Goal: Navigation & Orientation: Find specific page/section

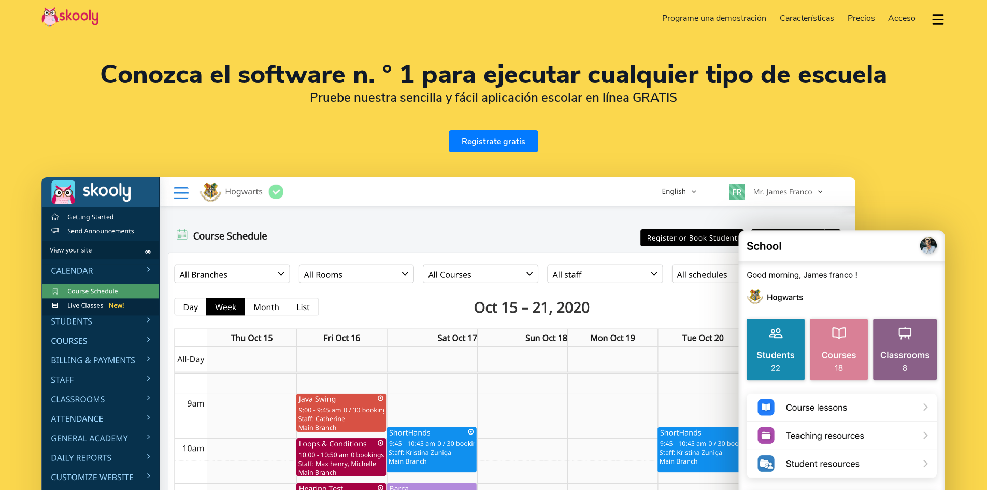
select select "es"
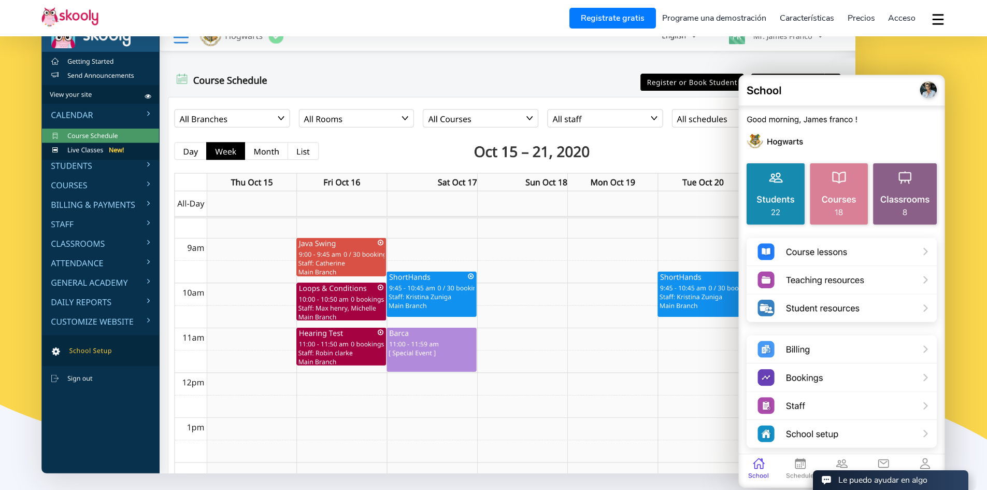
select select "56"
select select "[GEOGRAPHIC_DATA]"
select select "America/[GEOGRAPHIC_DATA]"
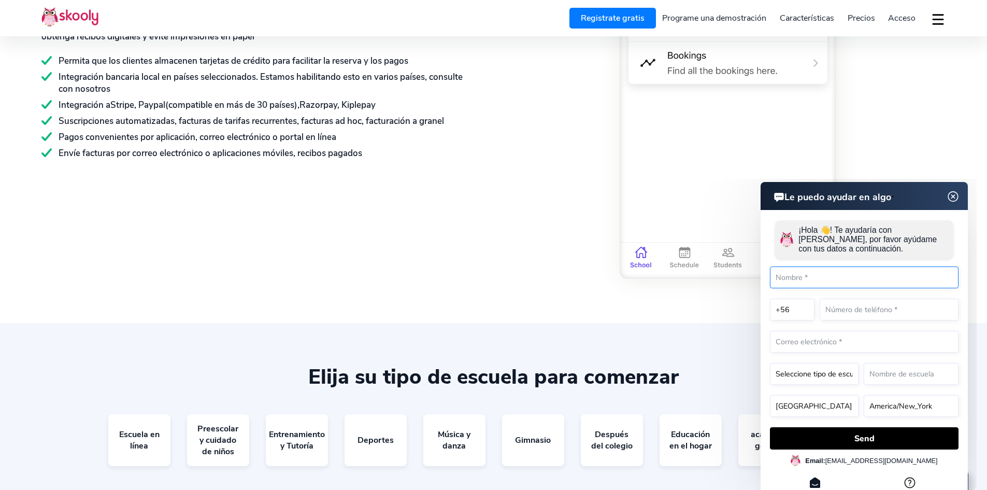
scroll to position [1969, 0]
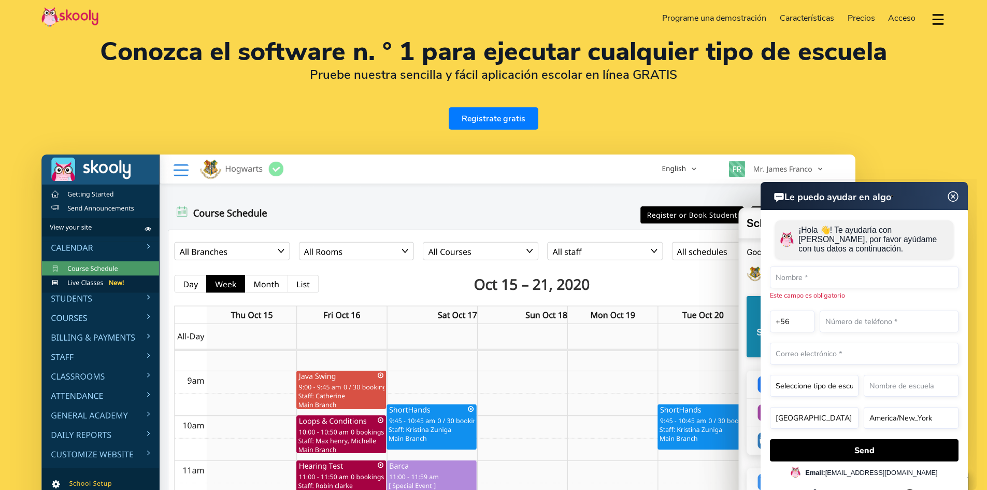
scroll to position [0, 0]
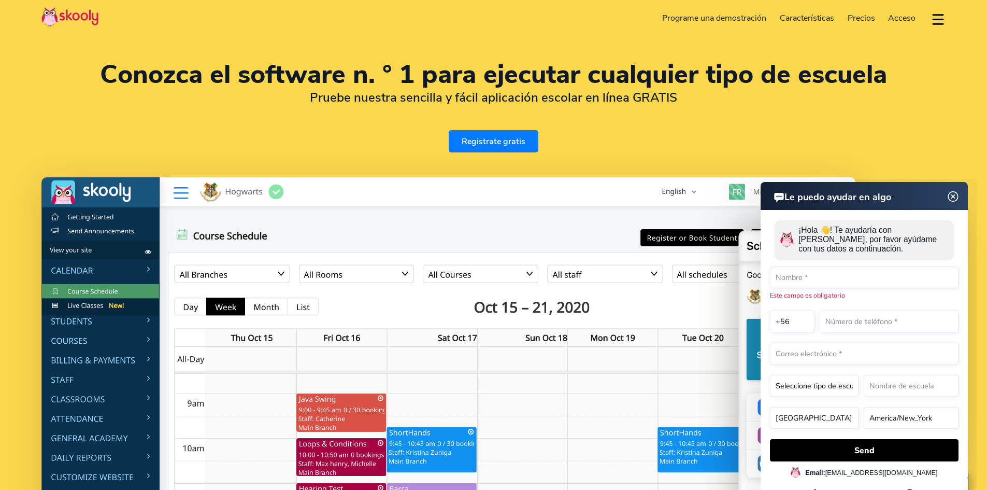
click at [950, 194] on img at bounding box center [954, 196] width 20 height 13
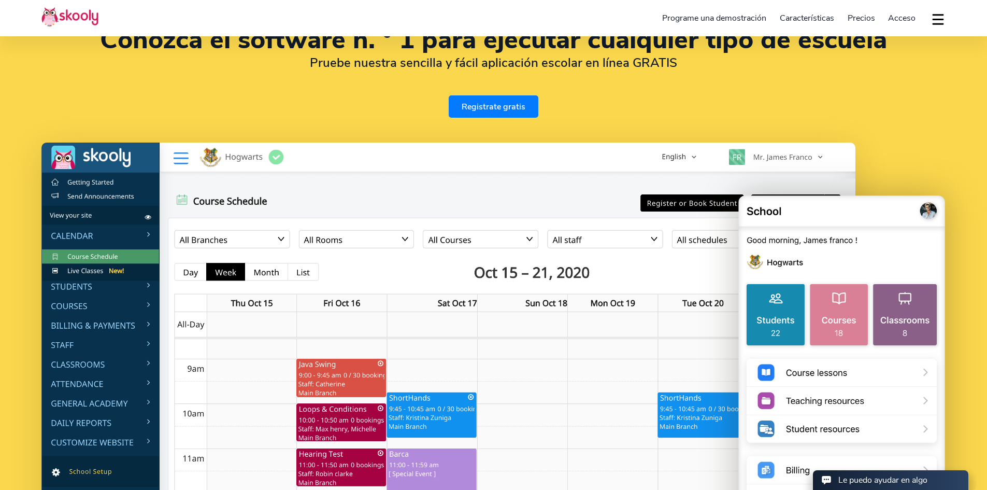
scroll to position [52, 0]
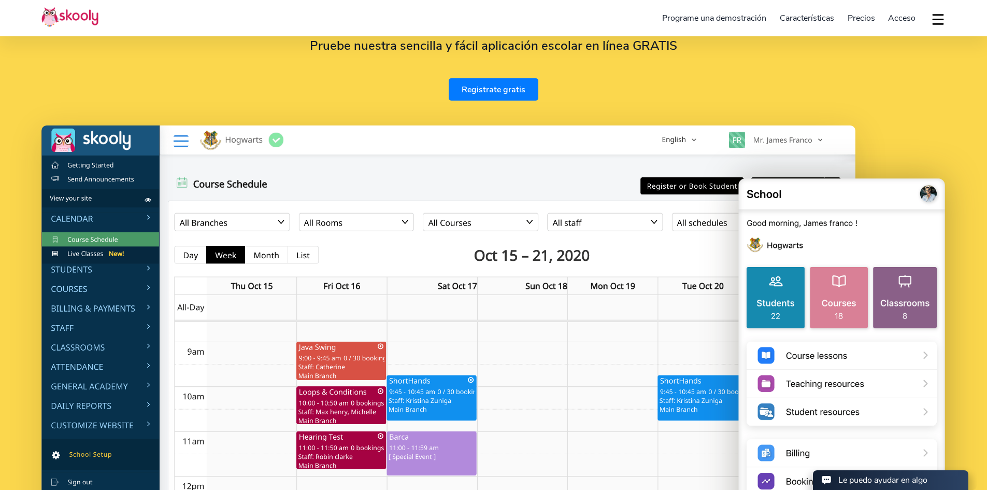
click at [72, 268] on img at bounding box center [448, 350] width 814 height 451
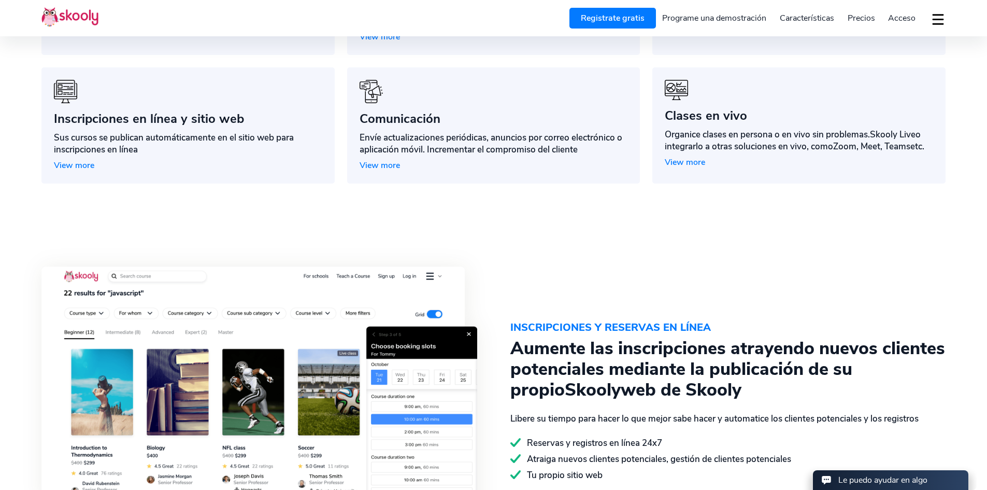
scroll to position [1192, 0]
